Goal: Information Seeking & Learning: Learn about a topic

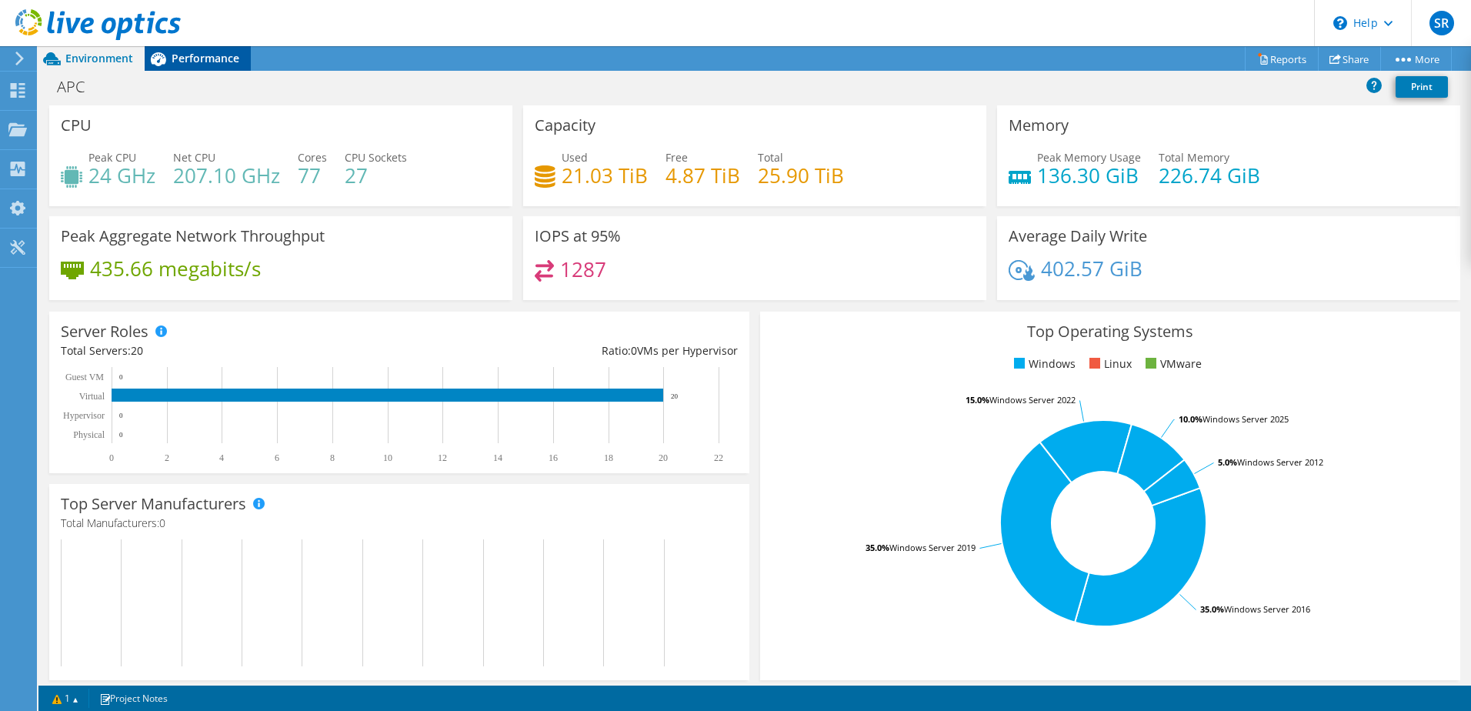
click at [192, 63] on span "Performance" at bounding box center [206, 58] width 68 height 15
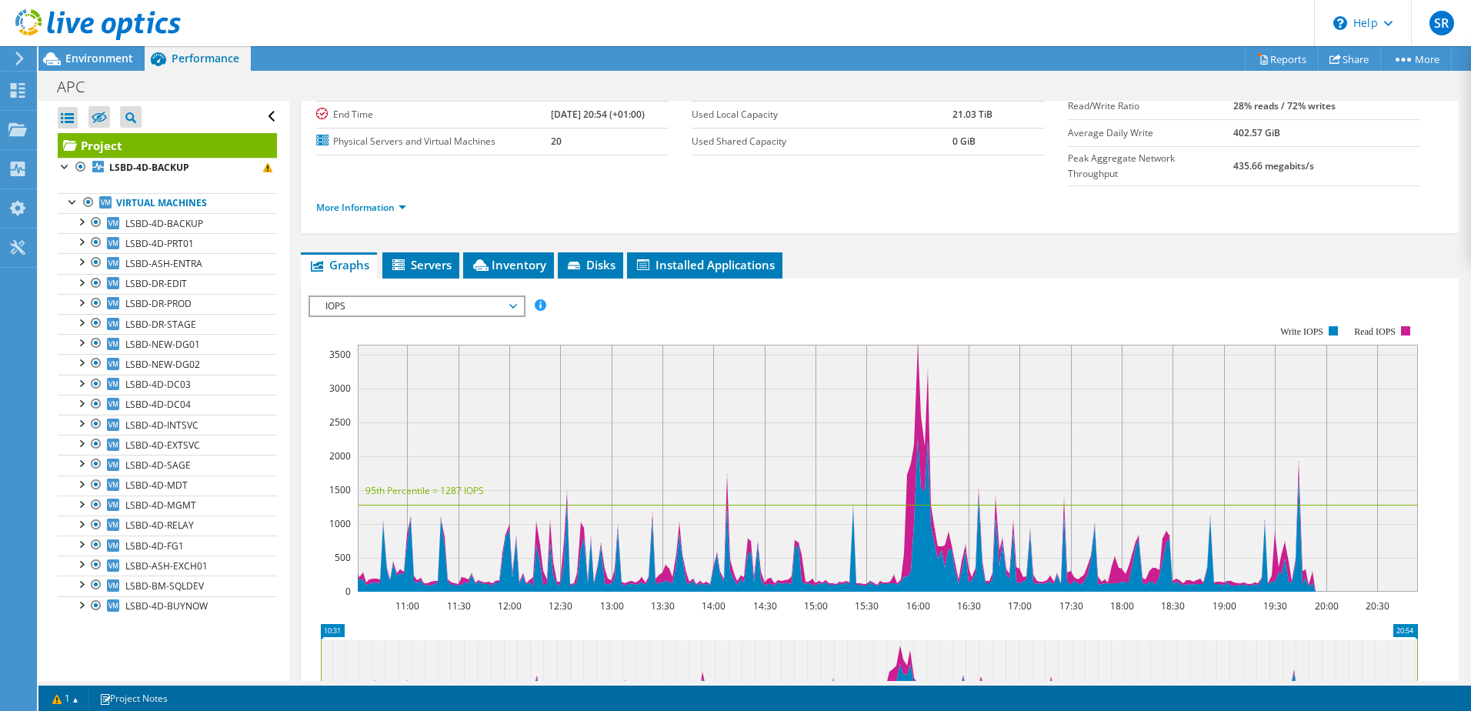
scroll to position [154, 0]
click at [132, 174] on b "LSBD-4D-BACKUP" at bounding box center [149, 167] width 80 height 13
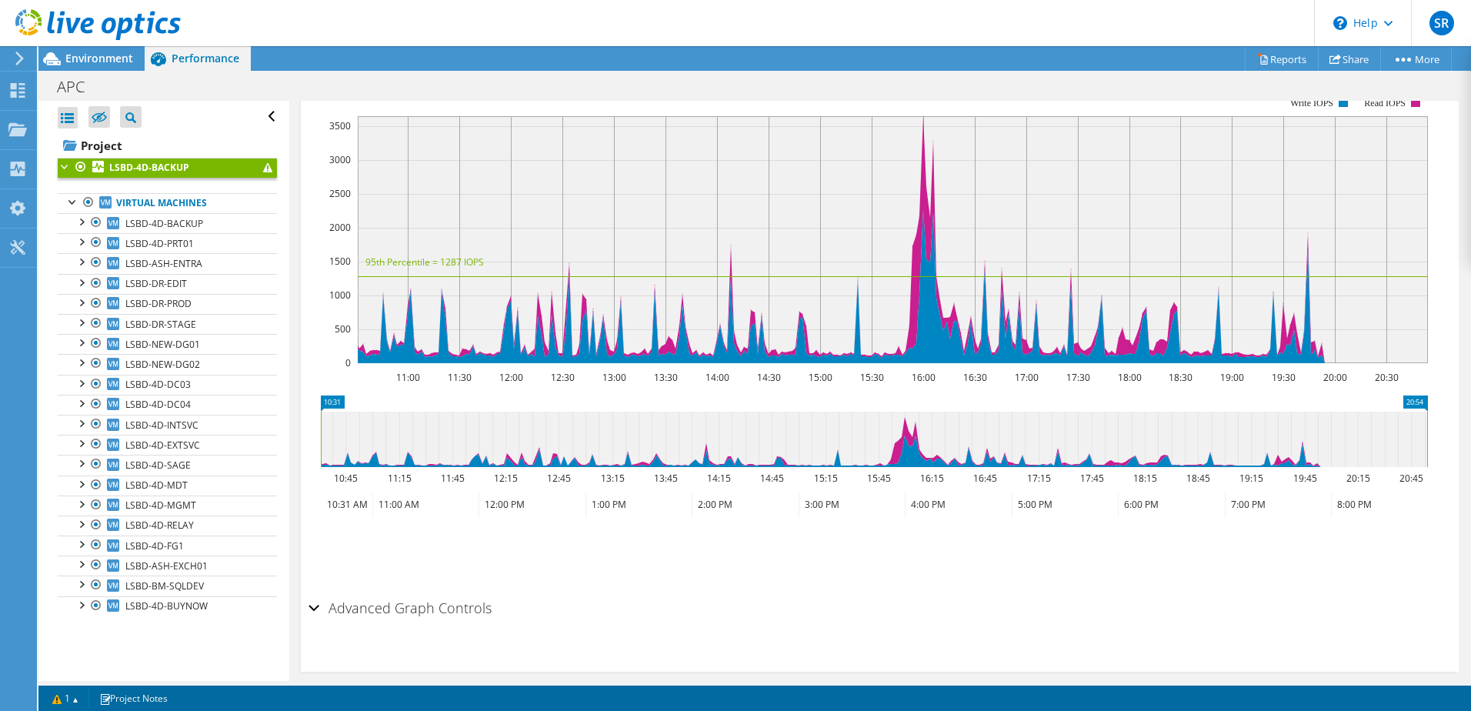
scroll to position [352, 0]
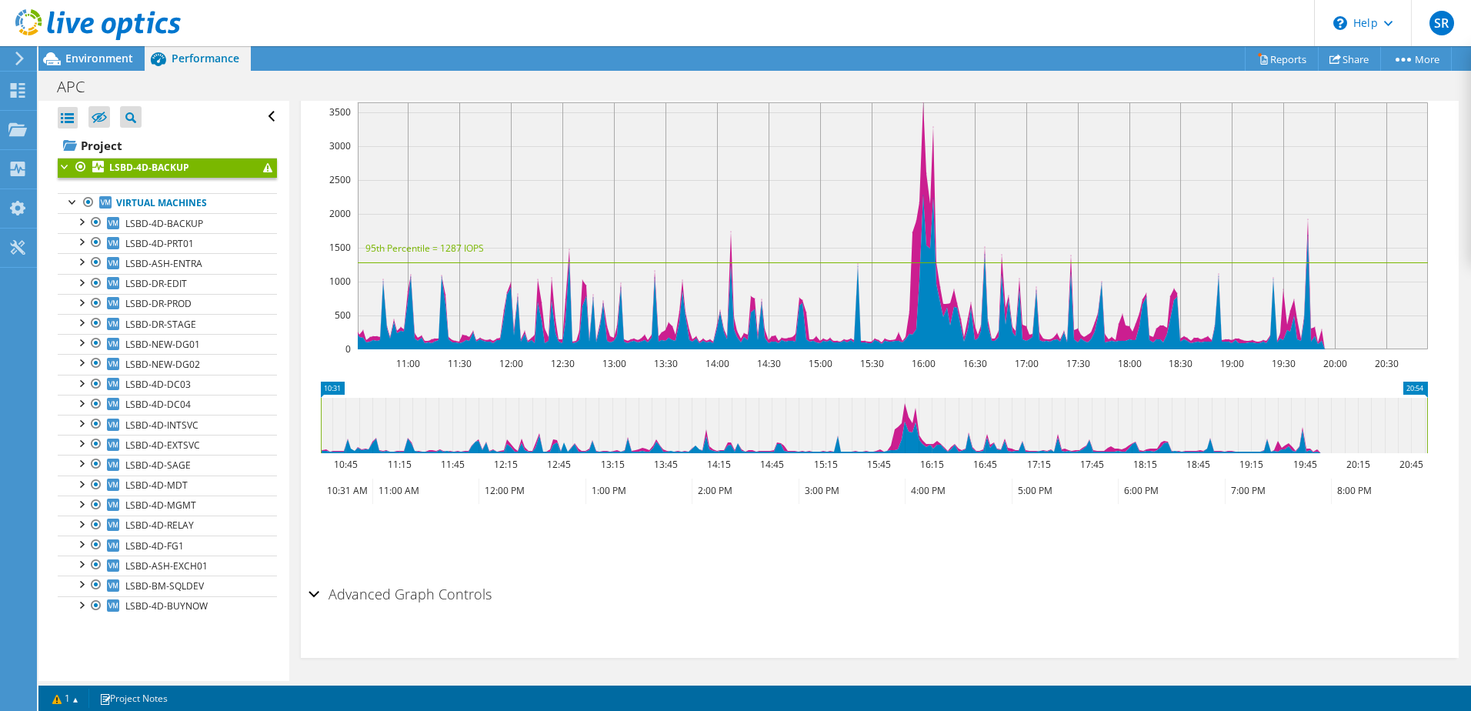
click at [379, 597] on h2 "Advanced Graph Controls" at bounding box center [400, 594] width 183 height 31
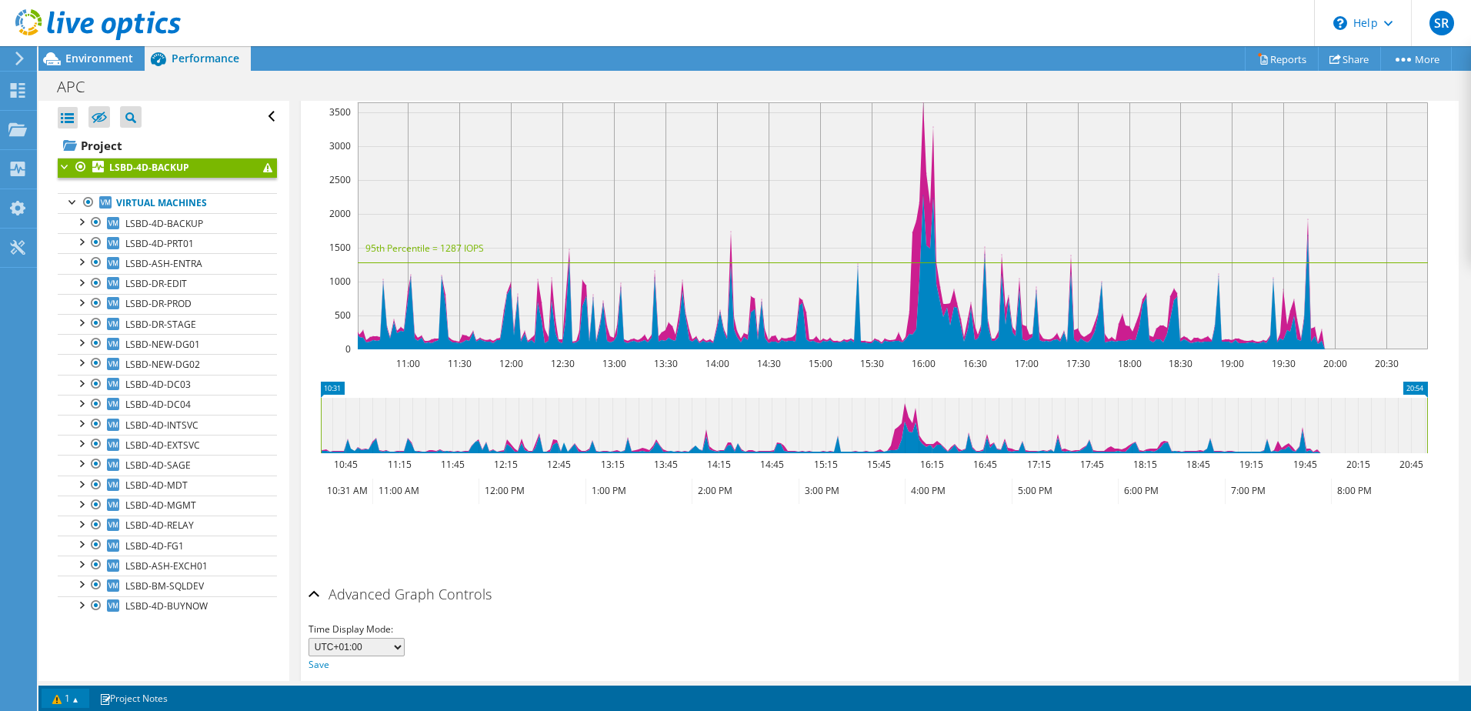
click at [58, 699] on link "1" at bounding box center [66, 698] width 48 height 19
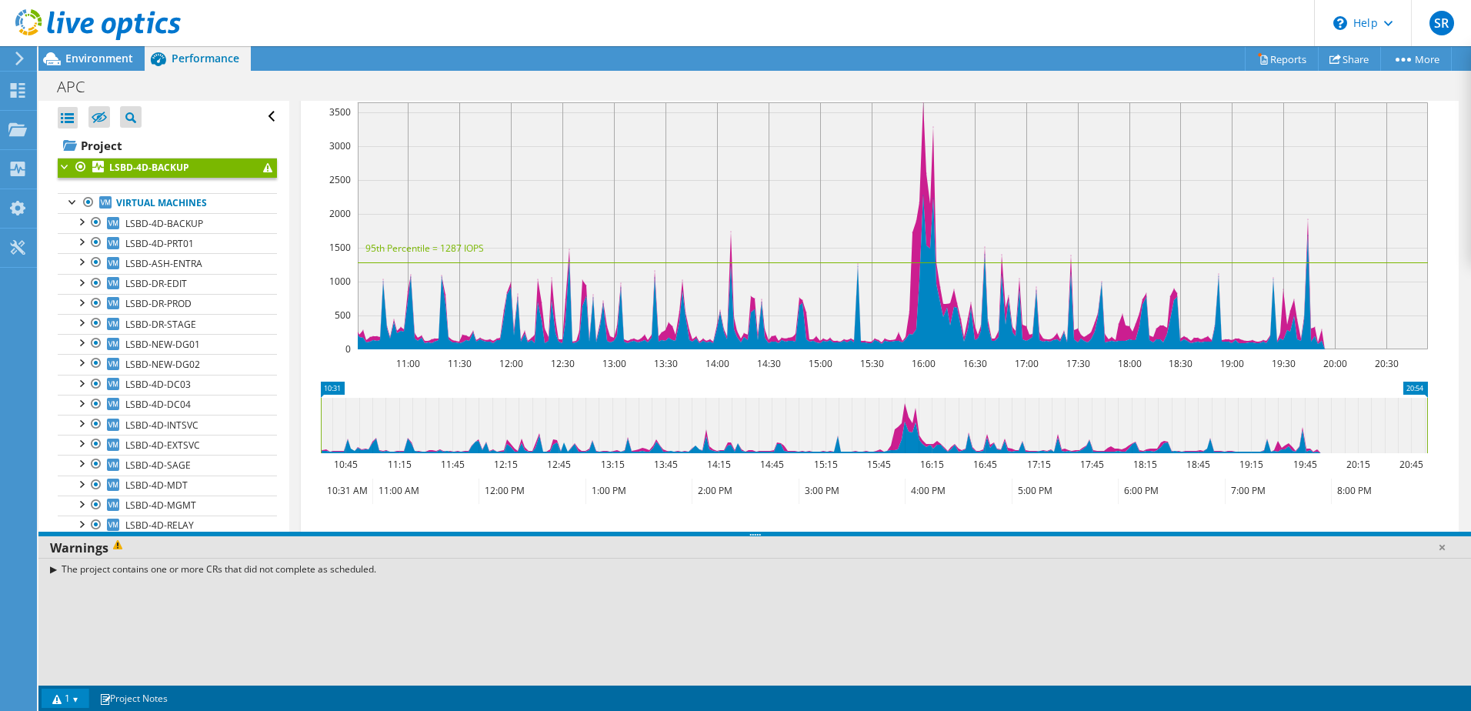
click at [495, 40] on header "SR End User [PERSON_NAME] [PERSON_NAME][EMAIL_ADDRESS][PERSON_NAME][DOMAIN_NAME…" at bounding box center [735, 23] width 1471 height 46
click at [1440, 548] on link at bounding box center [1441, 546] width 15 height 15
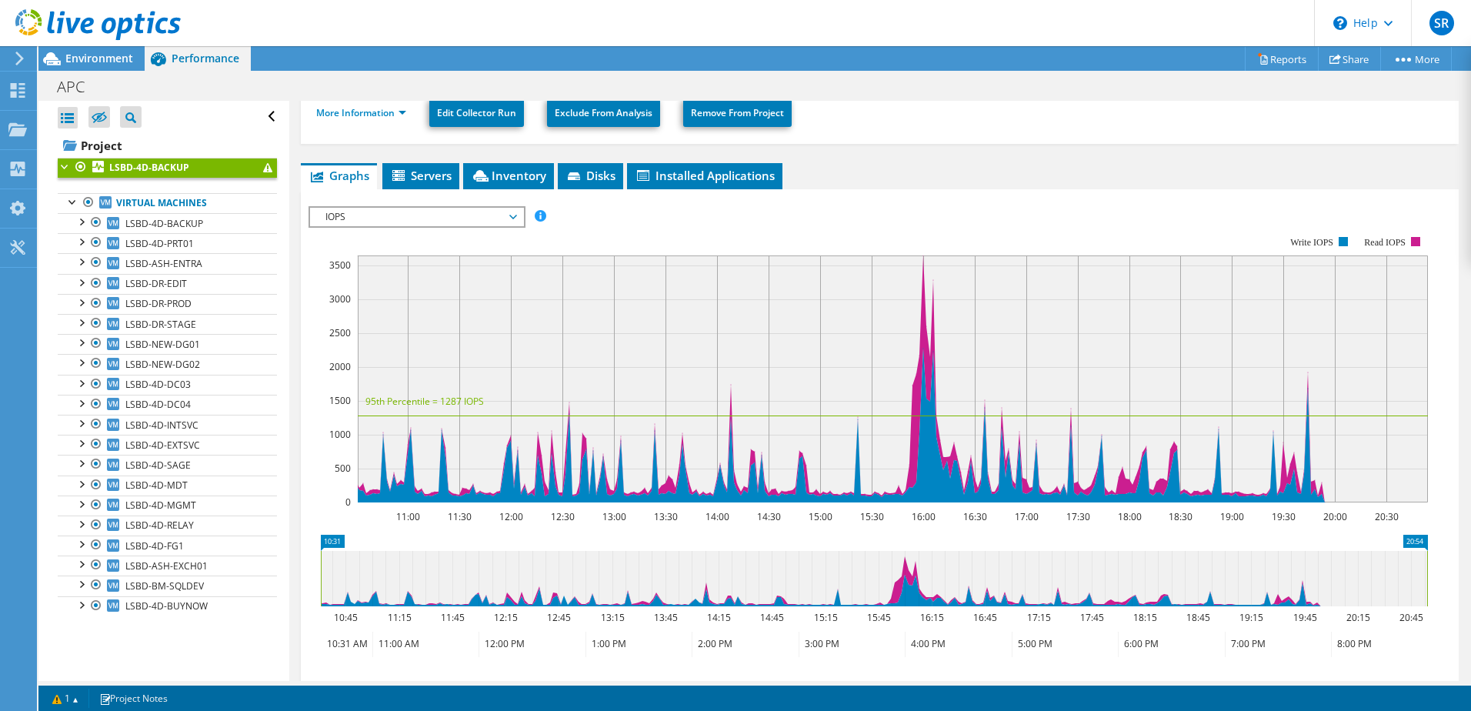
scroll to position [199, 0]
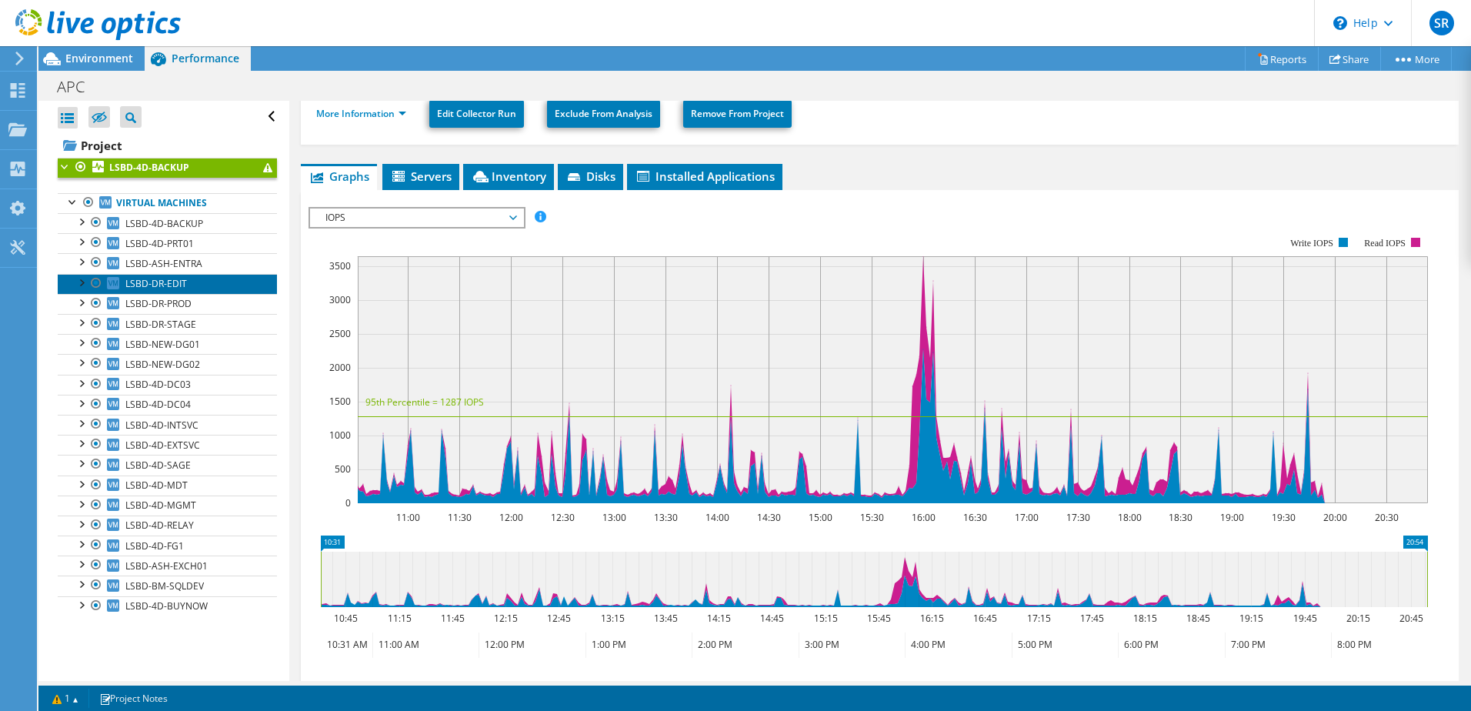
click at [156, 279] on span "LSBD-DR-EDIT" at bounding box center [156, 283] width 62 height 13
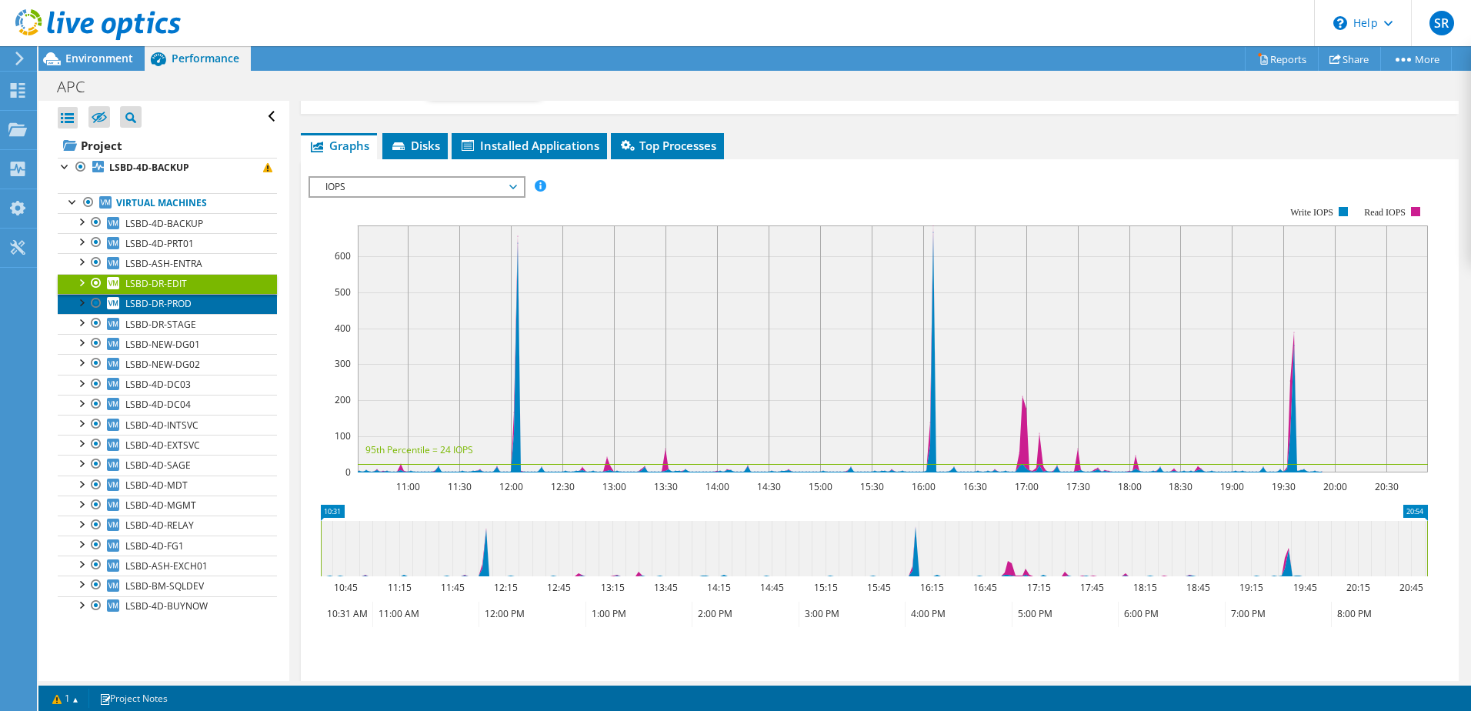
click at [154, 311] on link "LSBD-DR-PROD" at bounding box center [167, 304] width 219 height 20
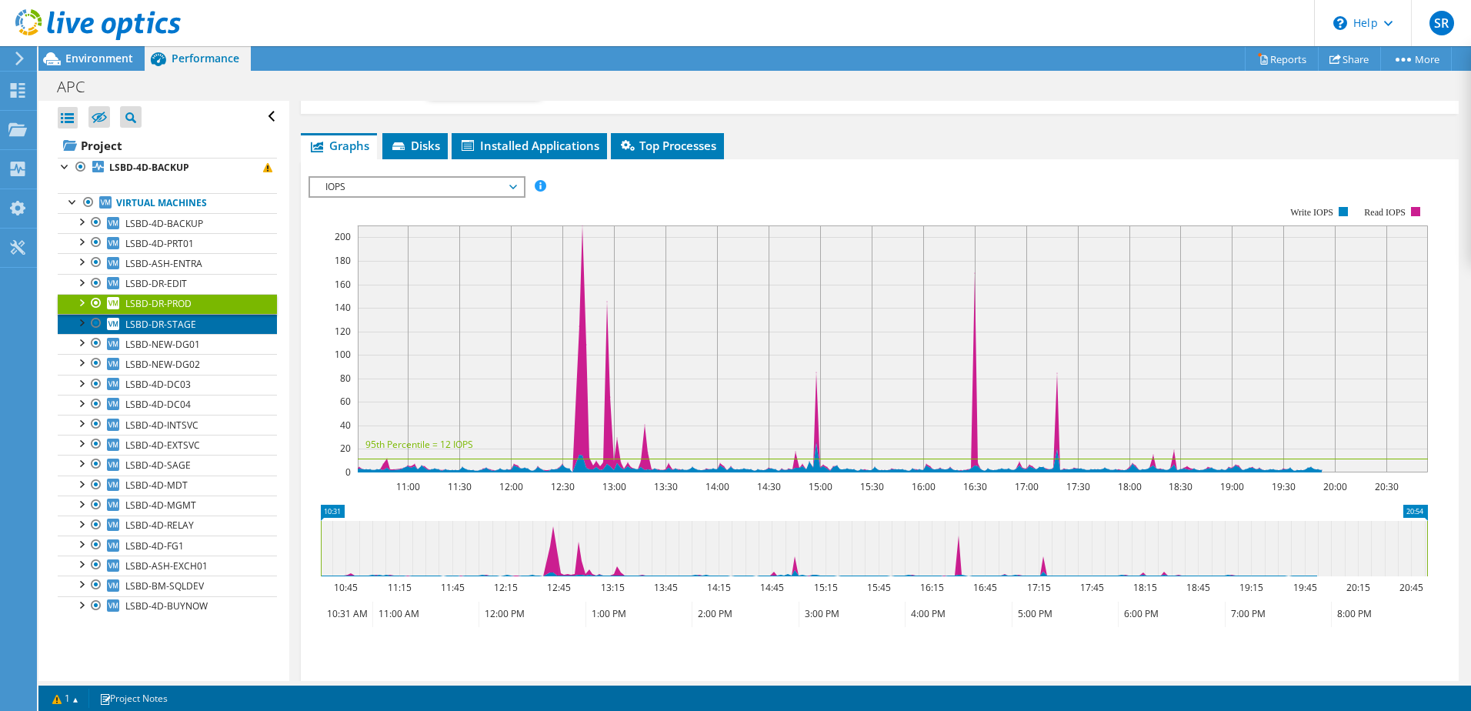
click at [152, 316] on link "LSBD-DR-STAGE" at bounding box center [167, 324] width 219 height 20
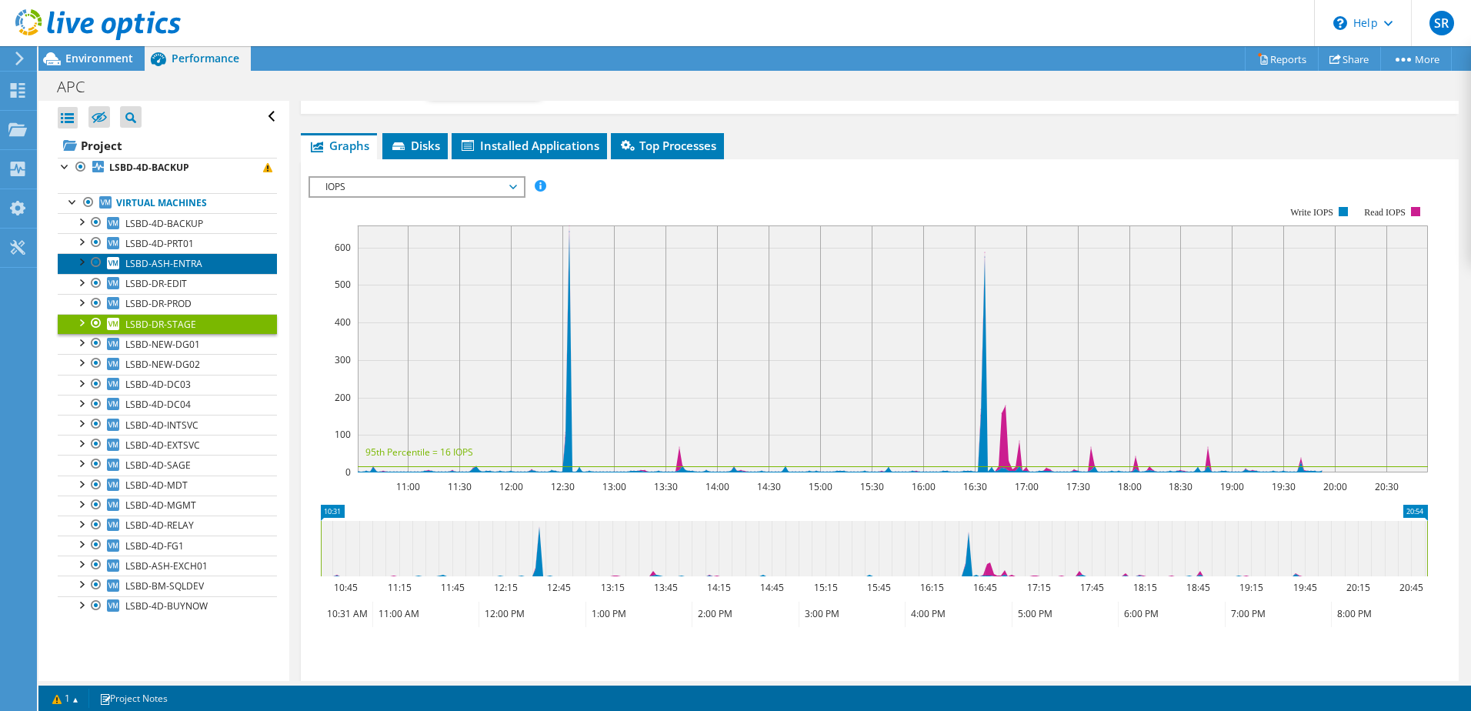
click at [159, 264] on span "LSBD-ASH-ENTRA" at bounding box center [163, 263] width 77 height 13
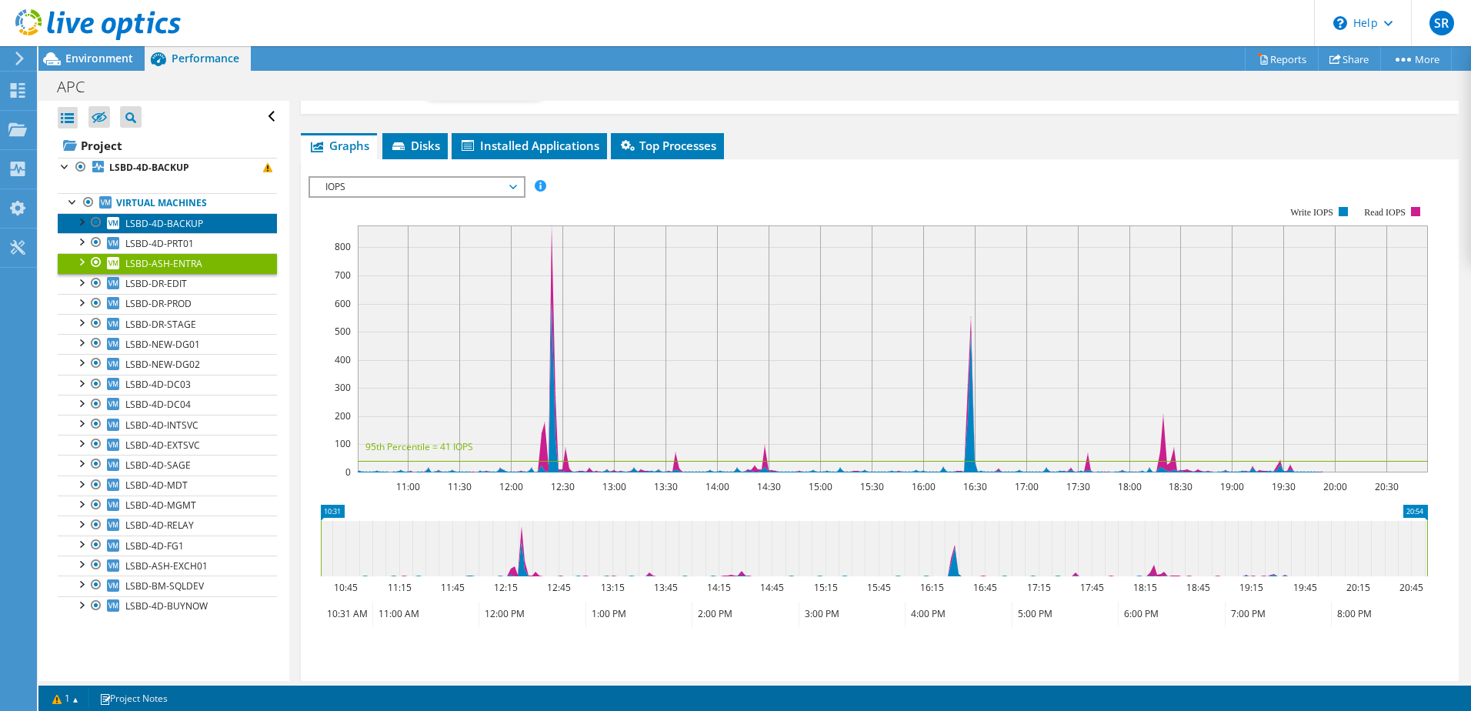
click at [162, 222] on span "LSBD-4D-BACKUP" at bounding box center [164, 223] width 78 height 13
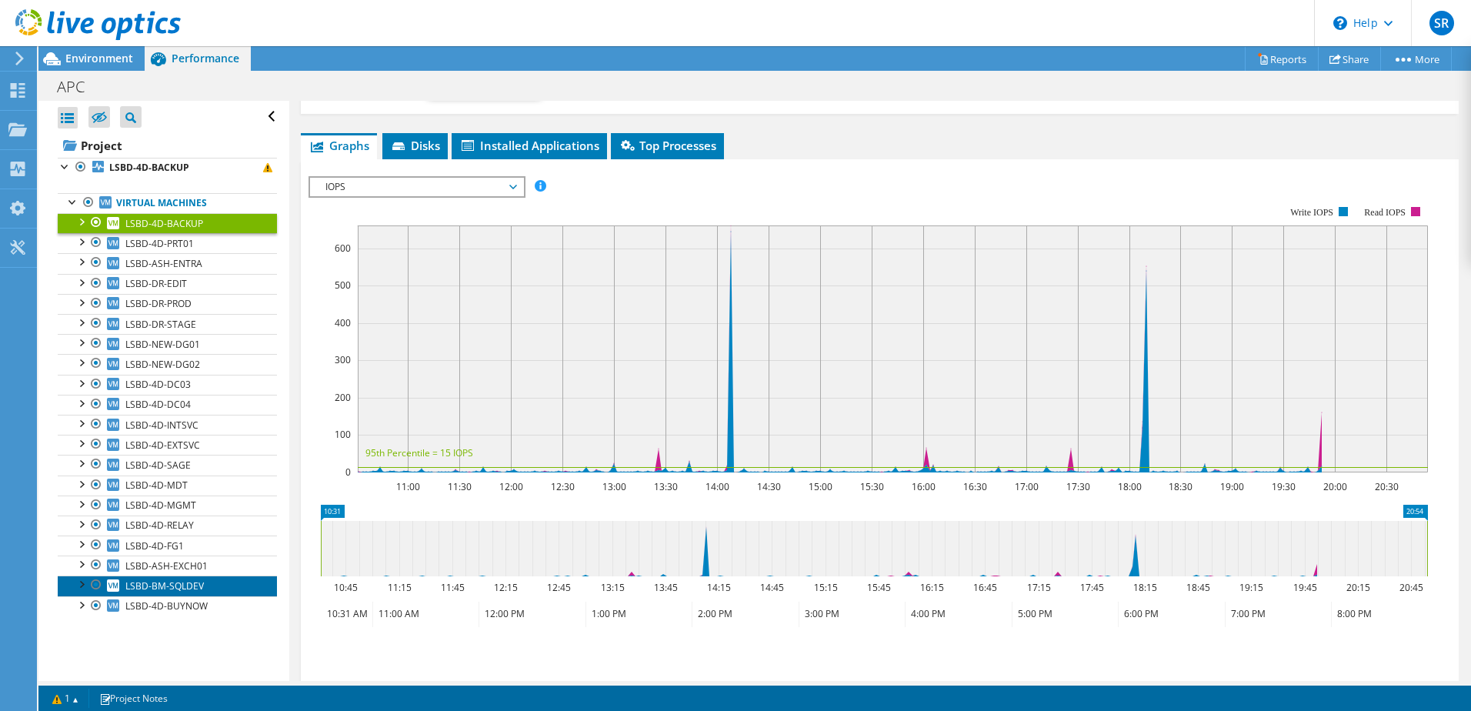
click at [155, 584] on span "LSBD-BM-SQLDEV" at bounding box center [164, 585] width 78 height 13
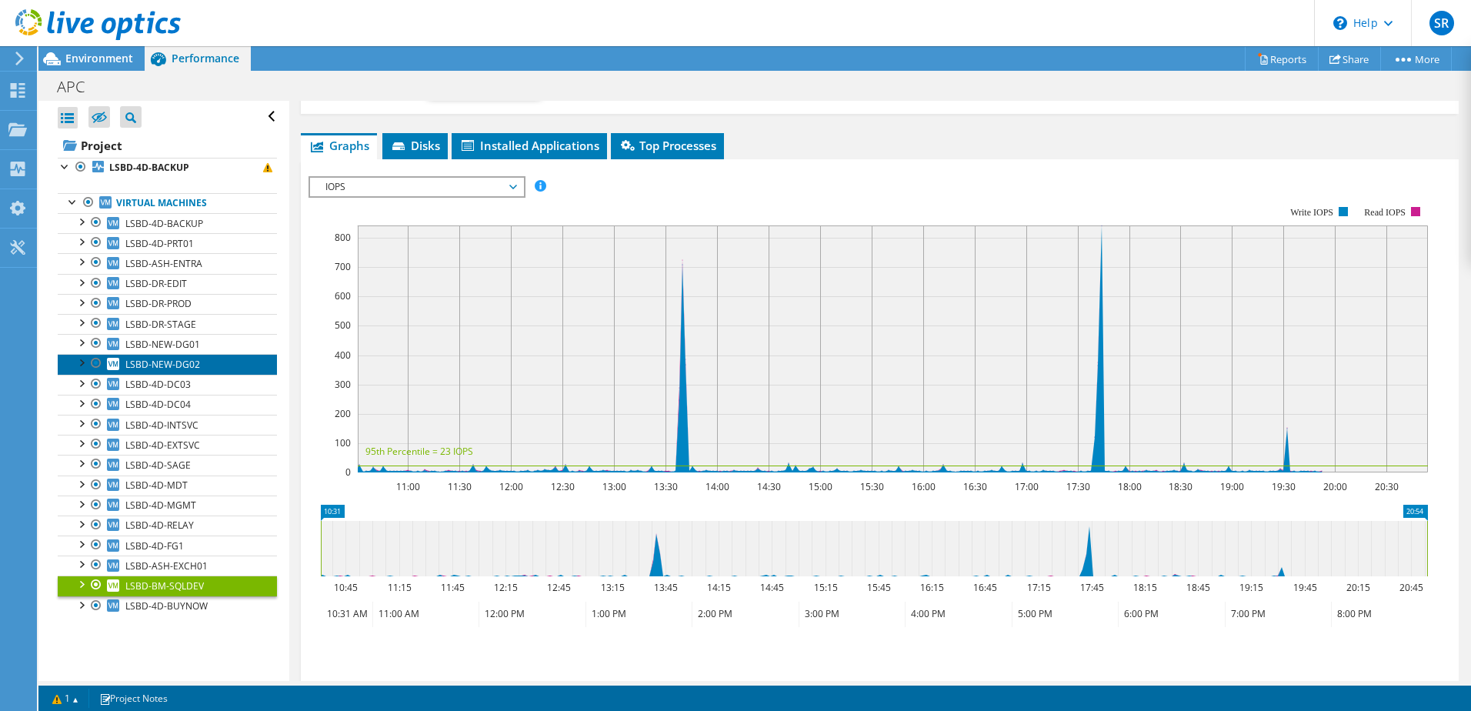
click at [150, 356] on link "LSBD-NEW-DG02" at bounding box center [167, 364] width 219 height 20
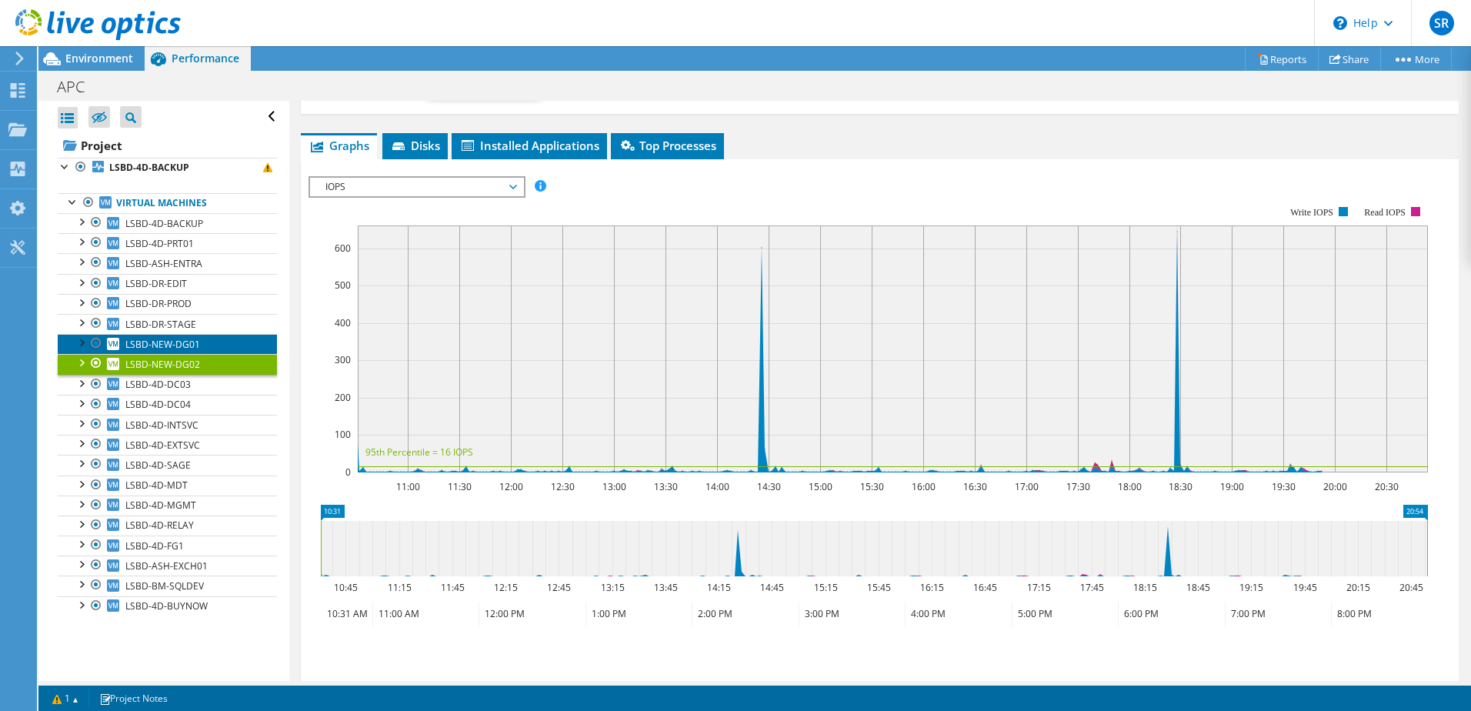
click at [155, 344] on span "LSBD-NEW-DG01" at bounding box center [162, 344] width 75 height 13
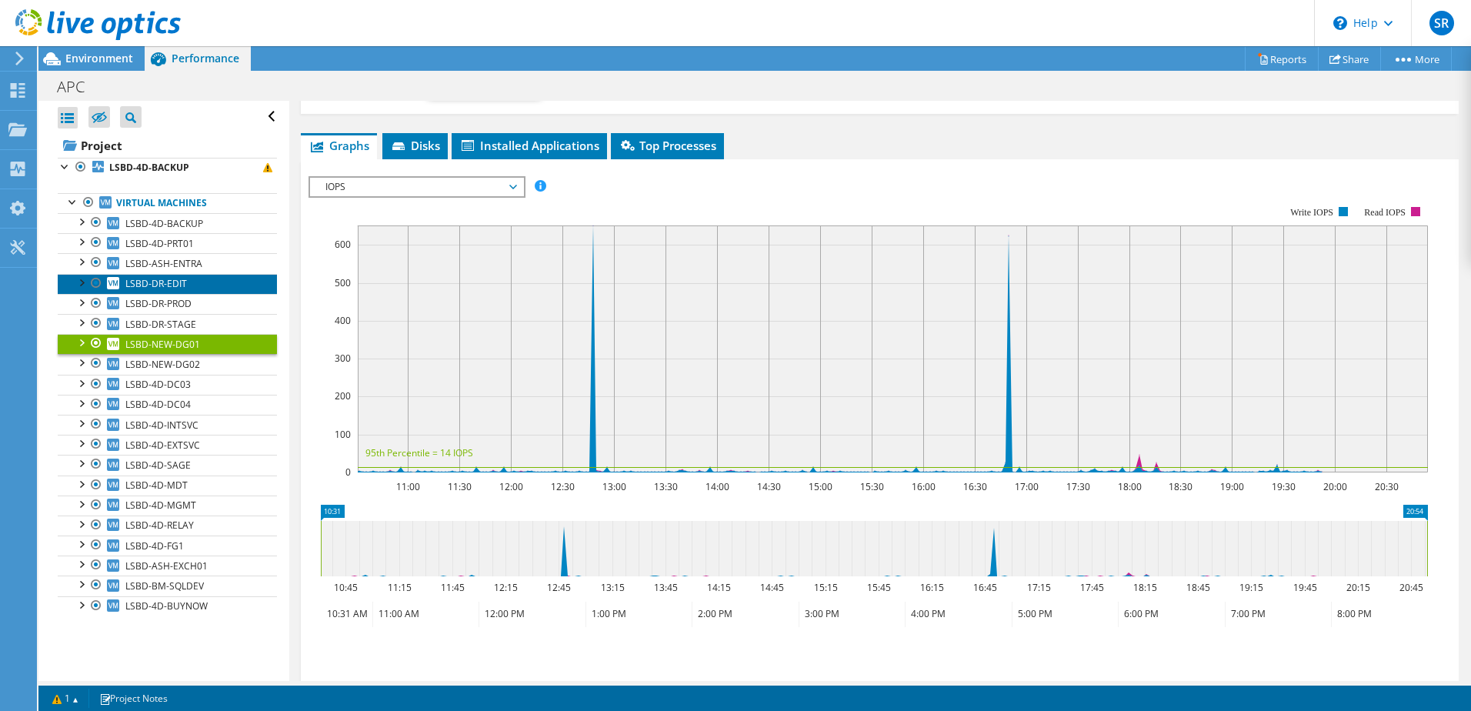
click at [162, 286] on span "LSBD-DR-EDIT" at bounding box center [156, 283] width 62 height 13
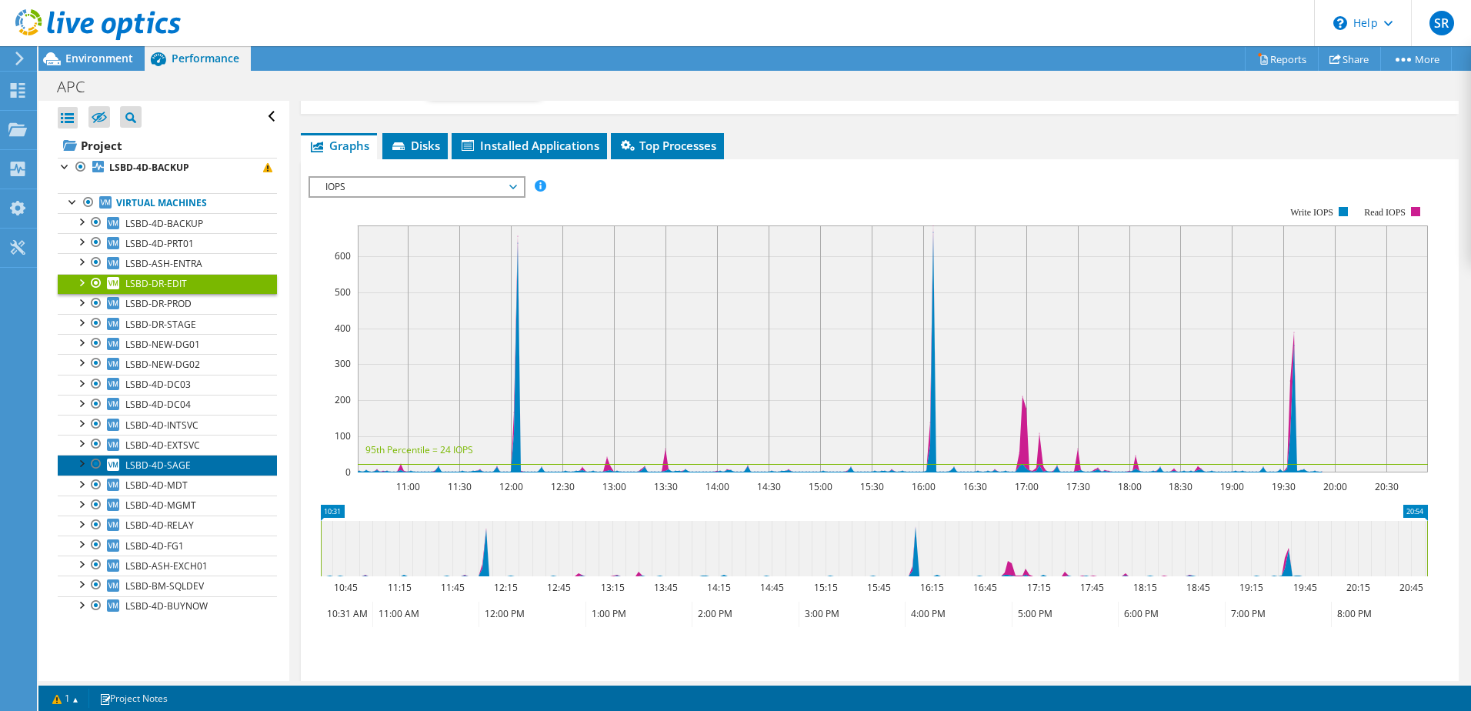
click at [155, 465] on span "LSBD-4D-SAGE" at bounding box center [157, 465] width 65 height 13
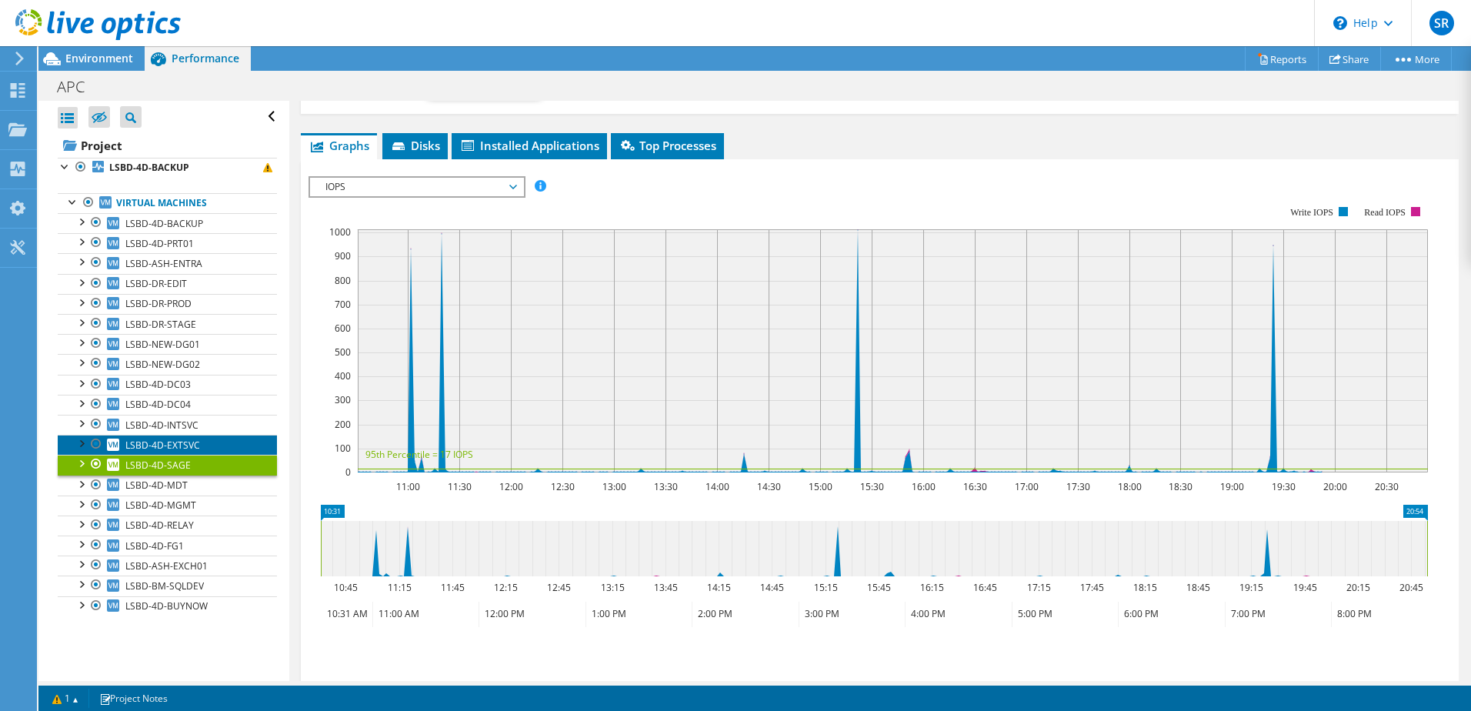
click at [159, 442] on span "LSBD-4D-EXTSVC" at bounding box center [162, 445] width 75 height 13
